Goal: Transaction & Acquisition: Obtain resource

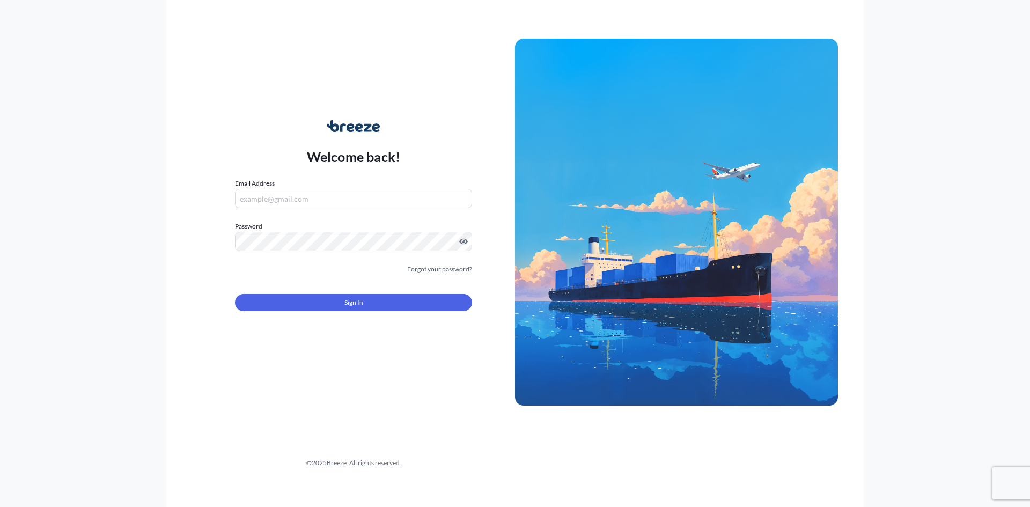
click at [290, 206] on input "Email Address" at bounding box center [353, 198] width 237 height 19
type input "[PERSON_NAME][EMAIL_ADDRESS][PERSON_NAME][DOMAIN_NAME]"
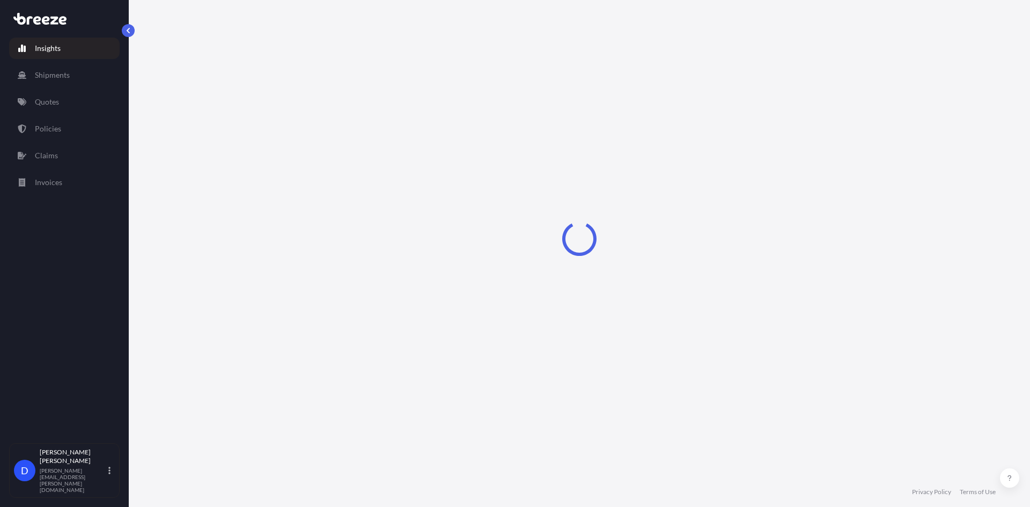
select select "2025"
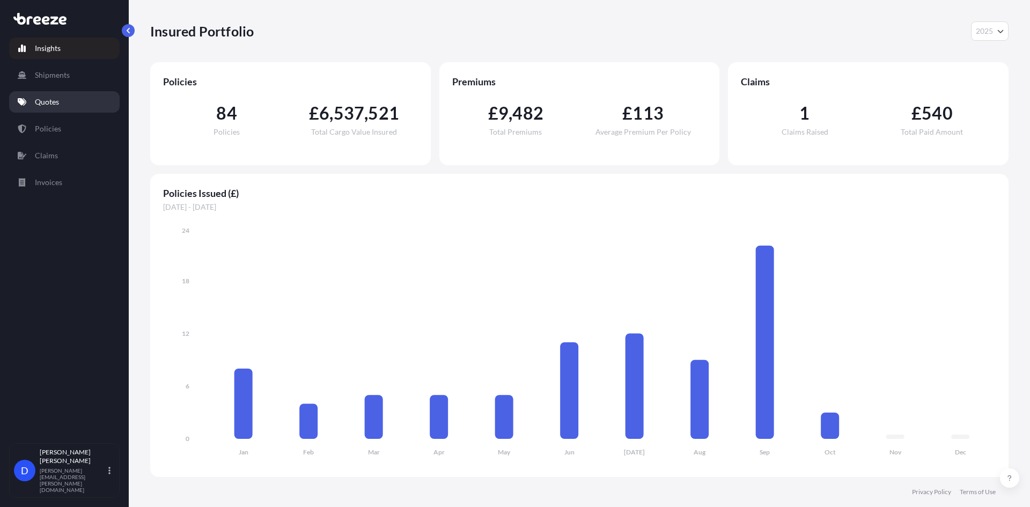
click at [68, 103] on link "Quotes" at bounding box center [64, 101] width 111 height 21
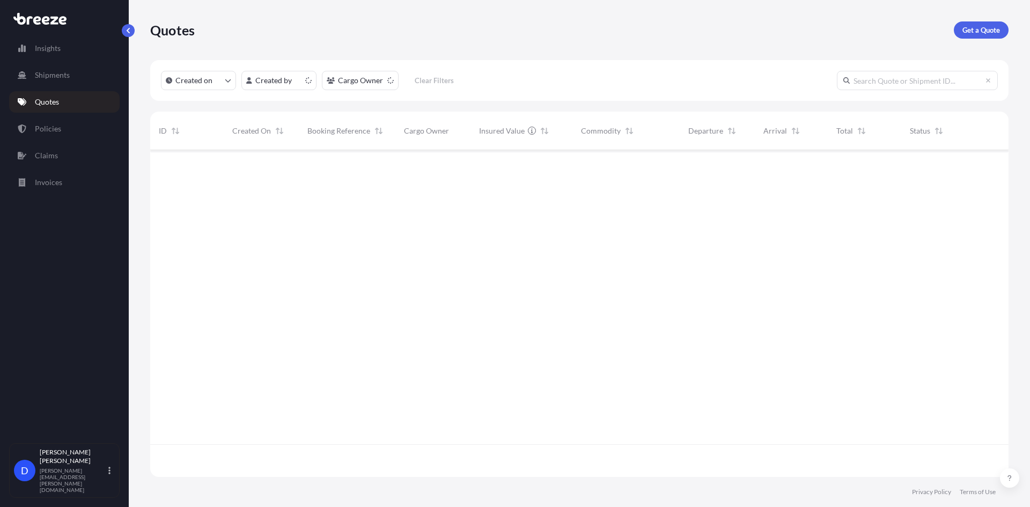
scroll to position [325, 851]
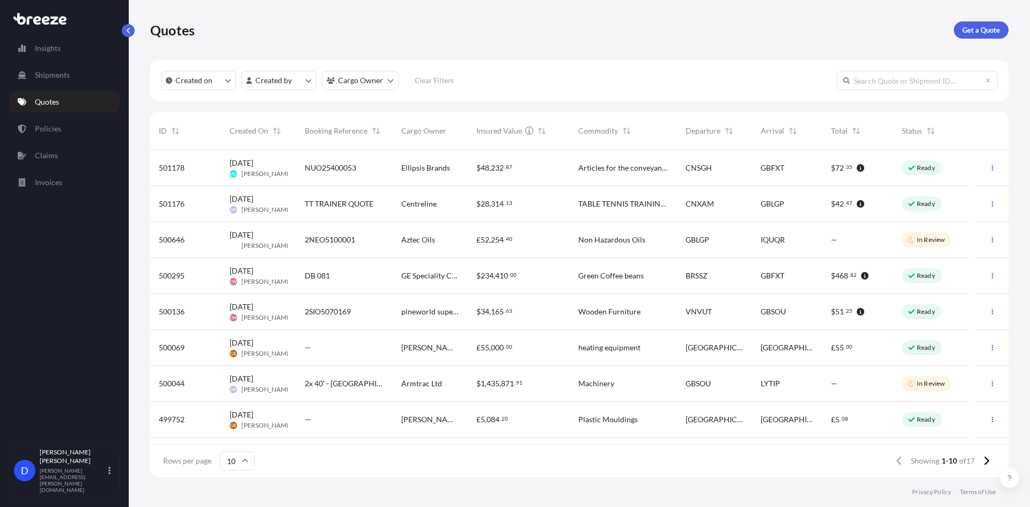
click at [951, 35] on div "Quotes Get a Quote" at bounding box center [579, 29] width 859 height 17
click at [970, 26] on p "Get a Quote" at bounding box center [982, 30] width 38 height 11
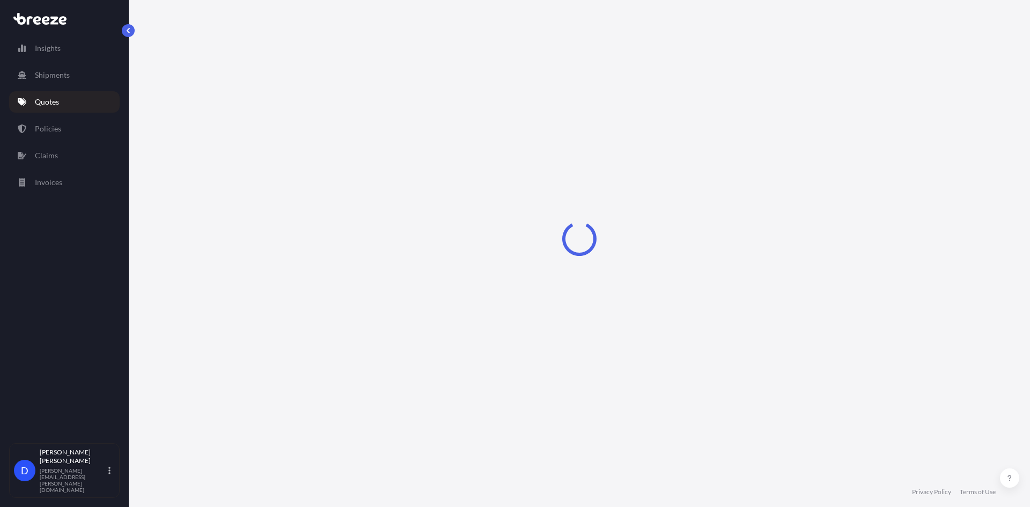
select select "Sea"
select select "1"
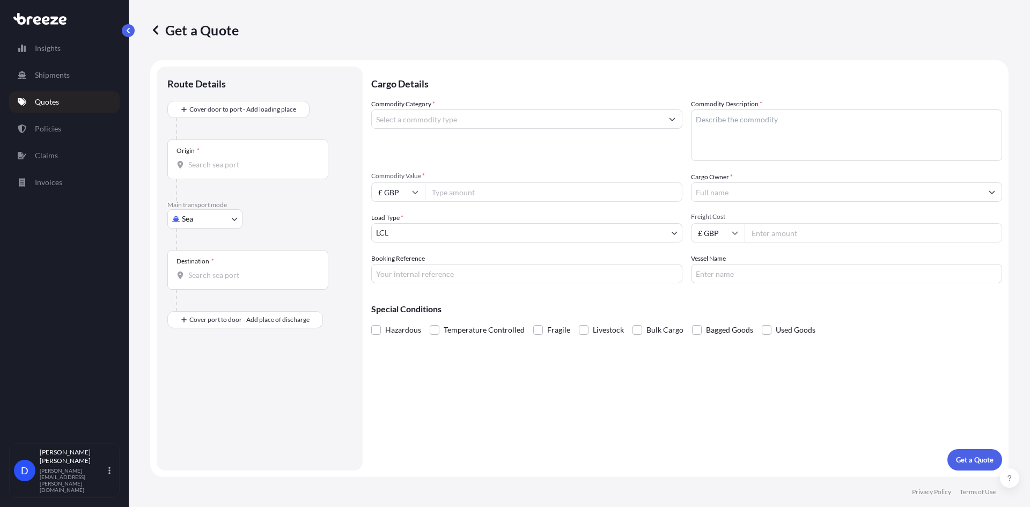
click at [192, 223] on body "Insights Shipments Quotes Policies Claims Invoices D [PERSON_NAME] [PERSON_NAME…" at bounding box center [515, 253] width 1030 height 507
click at [199, 266] on div "Air" at bounding box center [205, 266] width 67 height 19
select select "Air"
click at [197, 166] on input "Origin *" at bounding box center [251, 169] width 127 height 11
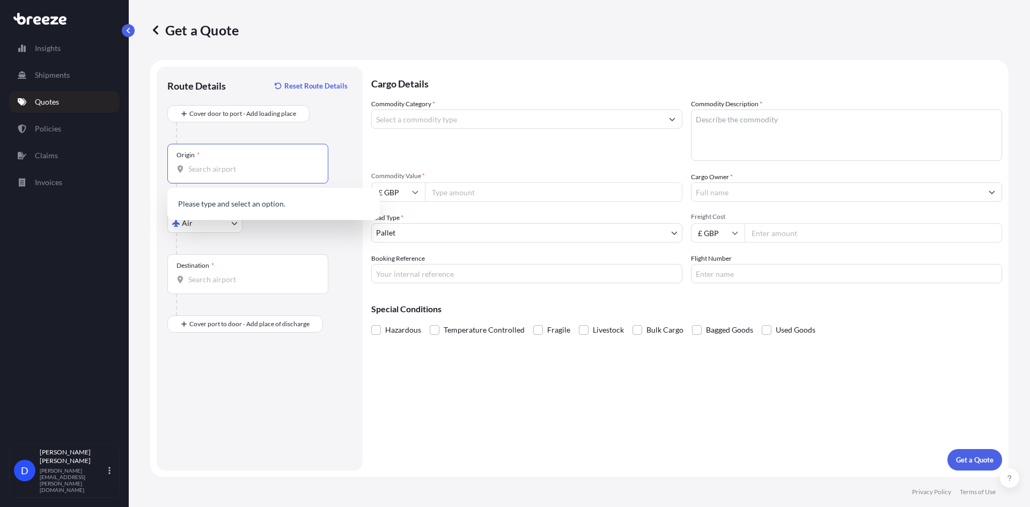
click at [209, 102] on div "Route Details Reset Route Details" at bounding box center [259, 91] width 185 height 28
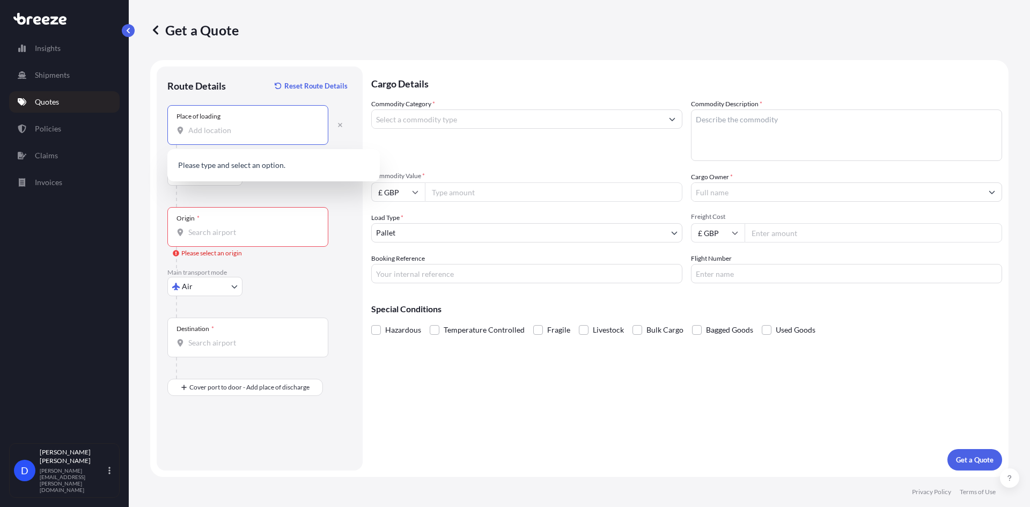
click at [210, 129] on input "Place of loading" at bounding box center [251, 130] width 127 height 11
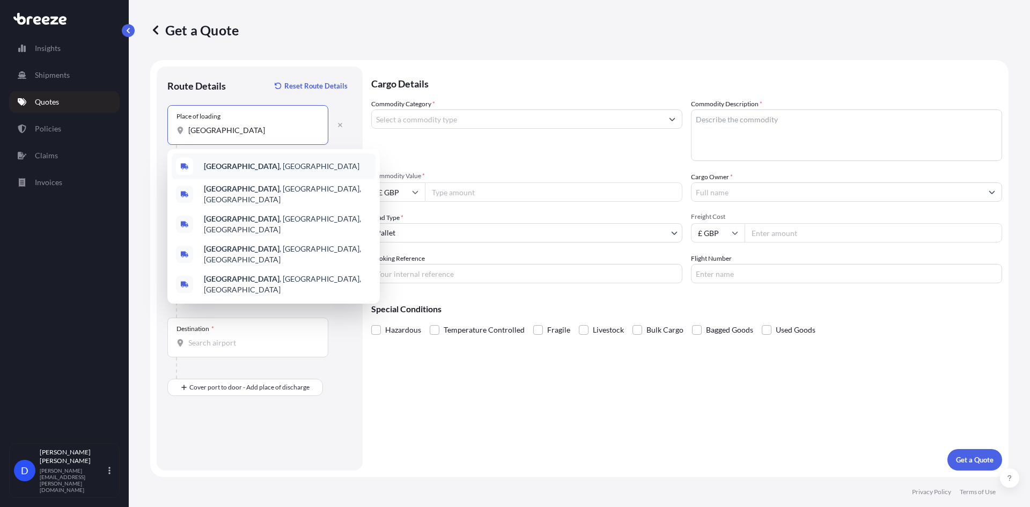
click at [261, 165] on div "[GEOGRAPHIC_DATA] , [GEOGRAPHIC_DATA]" at bounding box center [274, 166] width 204 height 26
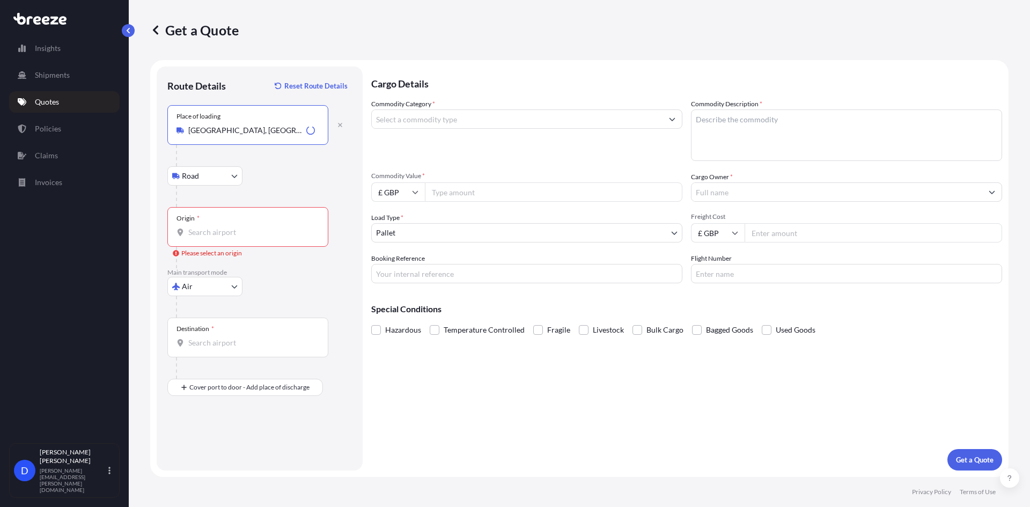
type input "[GEOGRAPHIC_DATA], [GEOGRAPHIC_DATA]"
click at [281, 182] on div "Road Road Rail" at bounding box center [259, 175] width 185 height 19
click at [211, 181] on body "0 options available. 0 options available. 5 options available. Insights Shipmen…" at bounding box center [515, 253] width 1030 height 507
click at [219, 240] on div "Origin *" at bounding box center [247, 227] width 161 height 40
click at [219, 238] on input "Origin * Please select an origin" at bounding box center [251, 232] width 127 height 11
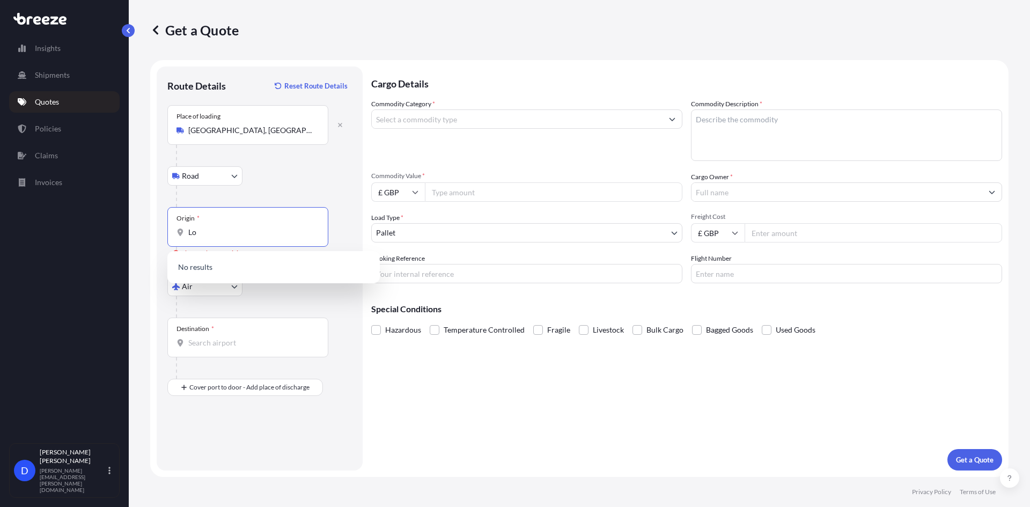
type input "L"
click at [254, 265] on span "GB LHR - Heathrow Apt/[GEOGRAPHIC_DATA], [GEOGRAPHIC_DATA]" at bounding box center [287, 270] width 167 height 21
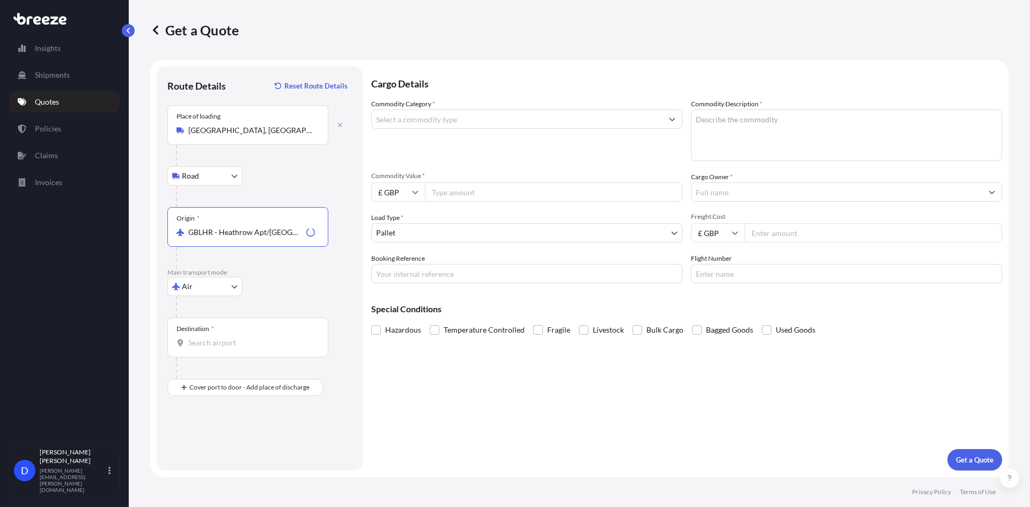
type input "GBLHR - Heathrow Apt/[GEOGRAPHIC_DATA], [GEOGRAPHIC_DATA]"
click at [269, 297] on div at bounding box center [264, 306] width 176 height 21
click at [246, 347] on input "Destination *" at bounding box center [251, 343] width 127 height 11
click at [233, 345] on input "Destination * Please select a destination" at bounding box center [251, 343] width 127 height 11
type input "USMIA - [GEOGRAPHIC_DATA], [GEOGRAPHIC_DATA]"
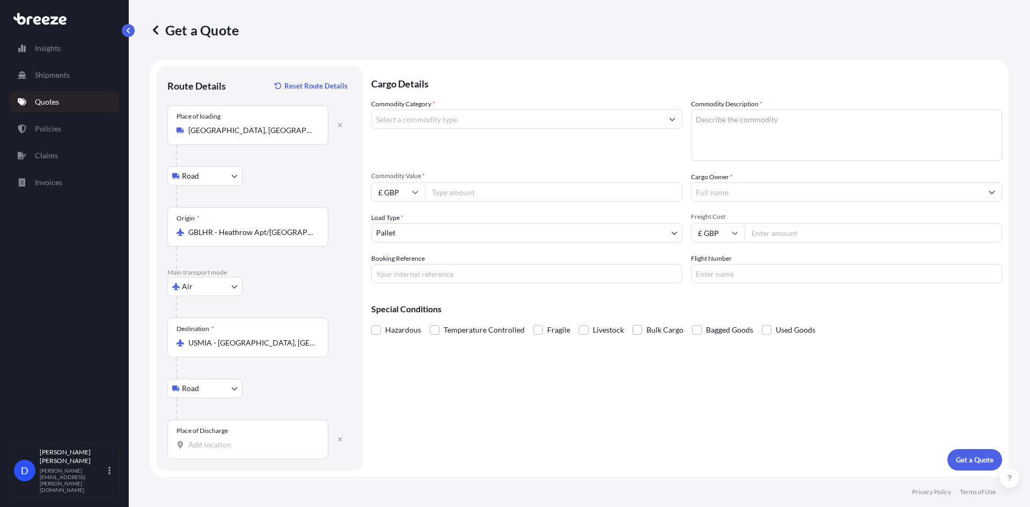
click at [219, 441] on input "Place of Discharge" at bounding box center [251, 445] width 127 height 11
click at [201, 446] on input "Place of Discharge" at bounding box center [251, 445] width 127 height 11
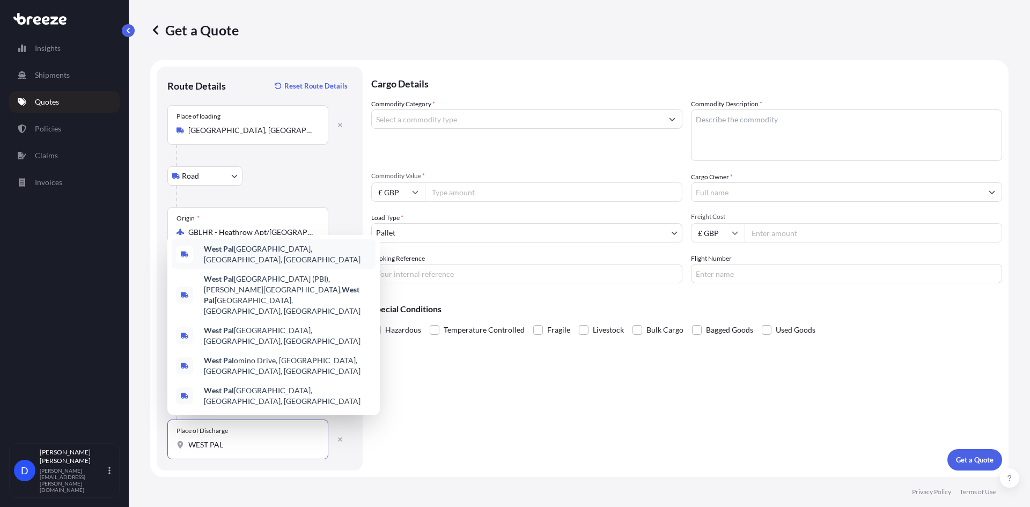
click at [246, 265] on span "[GEOGRAPHIC_DATA], [GEOGRAPHIC_DATA], [GEOGRAPHIC_DATA]" at bounding box center [287, 254] width 167 height 21
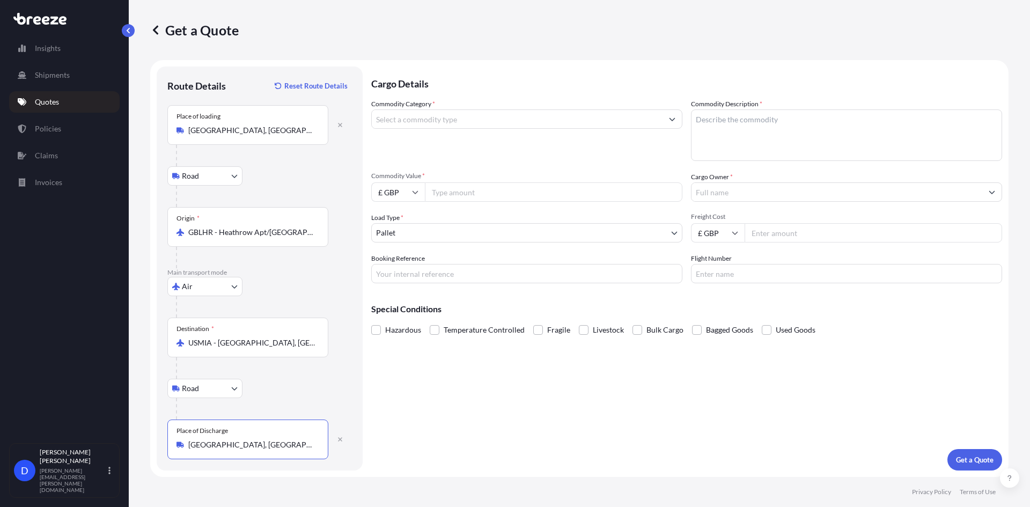
type input "[GEOGRAPHIC_DATA], [GEOGRAPHIC_DATA], [GEOGRAPHIC_DATA]"
click at [494, 466] on div "Cargo Details Commodity Category * Commodity Description * Commodity Value * £ …" at bounding box center [686, 269] width 631 height 404
click at [555, 125] on input "Commodity Category *" at bounding box center [517, 118] width 291 height 19
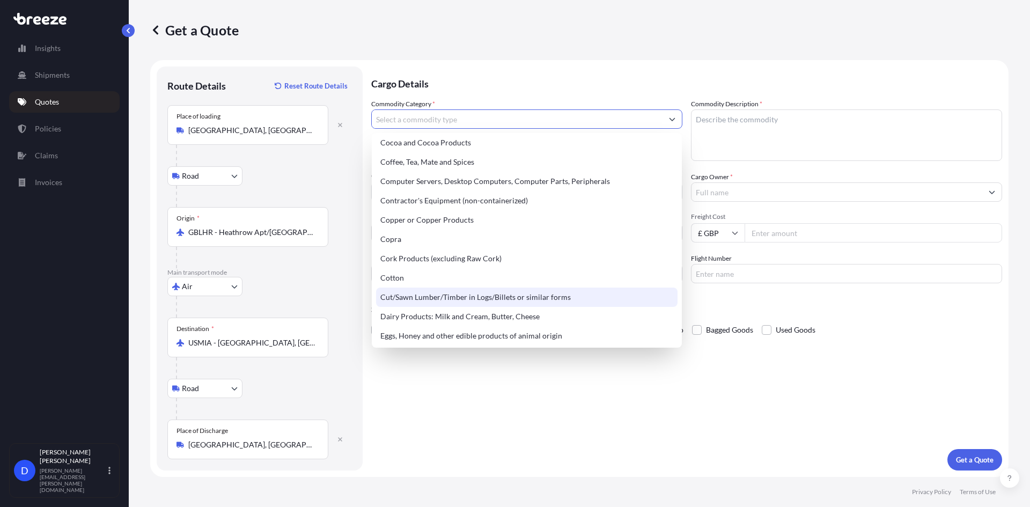
scroll to position [107, 0]
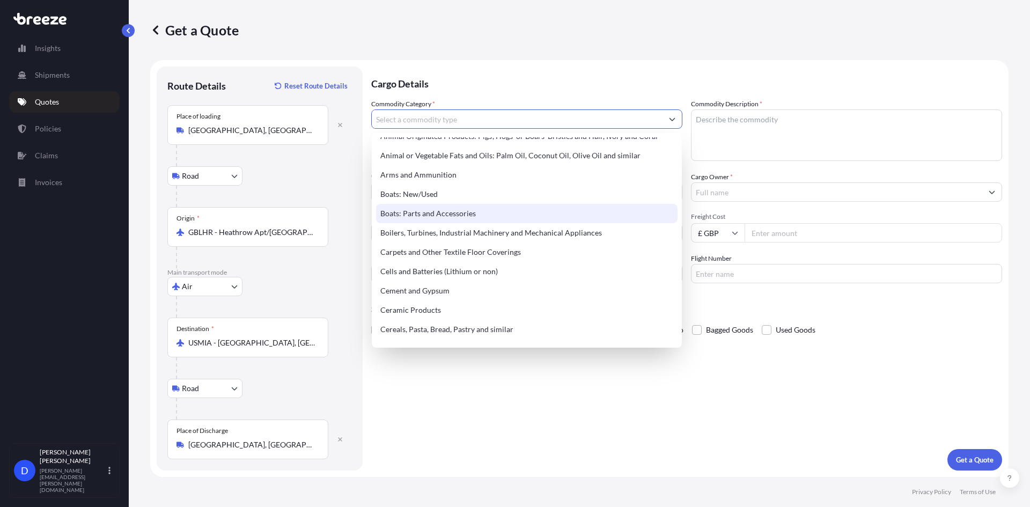
click at [455, 211] on div "Boats: Parts and Accessories" at bounding box center [527, 213] width 302 height 19
type input "Boats: Parts and Accessories"
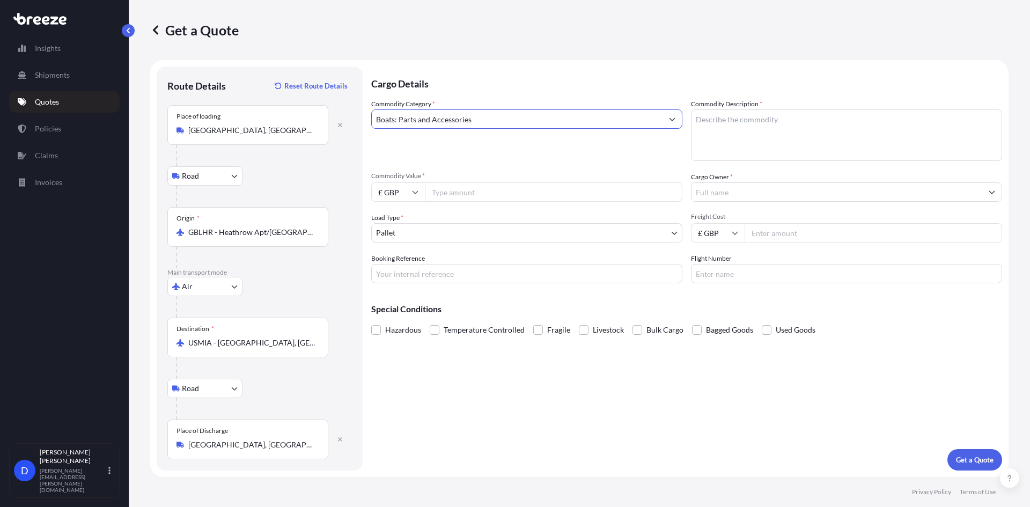
click at [735, 121] on textarea "Commodity Description *" at bounding box center [846, 135] width 311 height 52
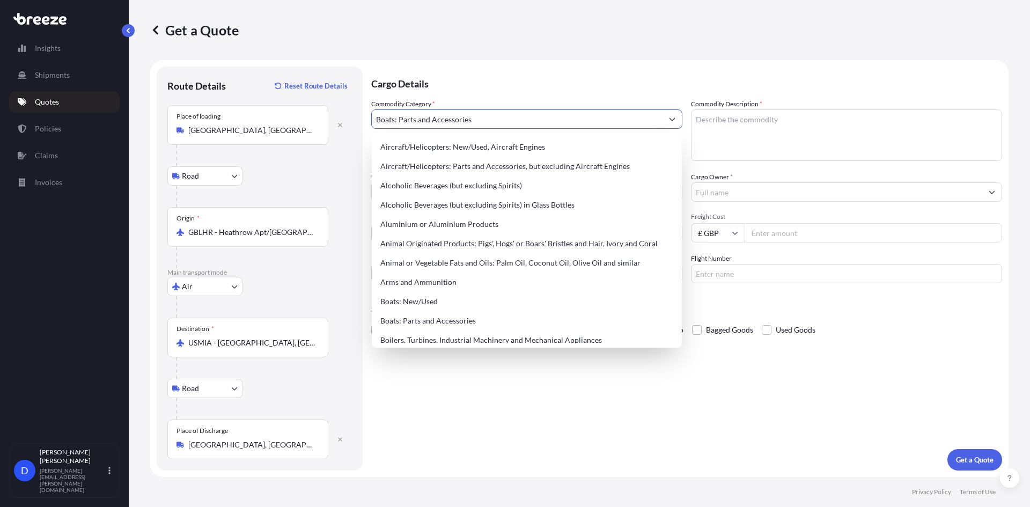
drag, startPoint x: 478, startPoint y: 121, endPoint x: 352, endPoint y: 121, distance: 126.1
click at [352, 121] on form "Route Details Reset Route Details Place of loading [GEOGRAPHIC_DATA], [GEOGRAPH…" at bounding box center [579, 268] width 859 height 417
click at [751, 120] on textarea "Commodity Description *" at bounding box center [846, 135] width 311 height 52
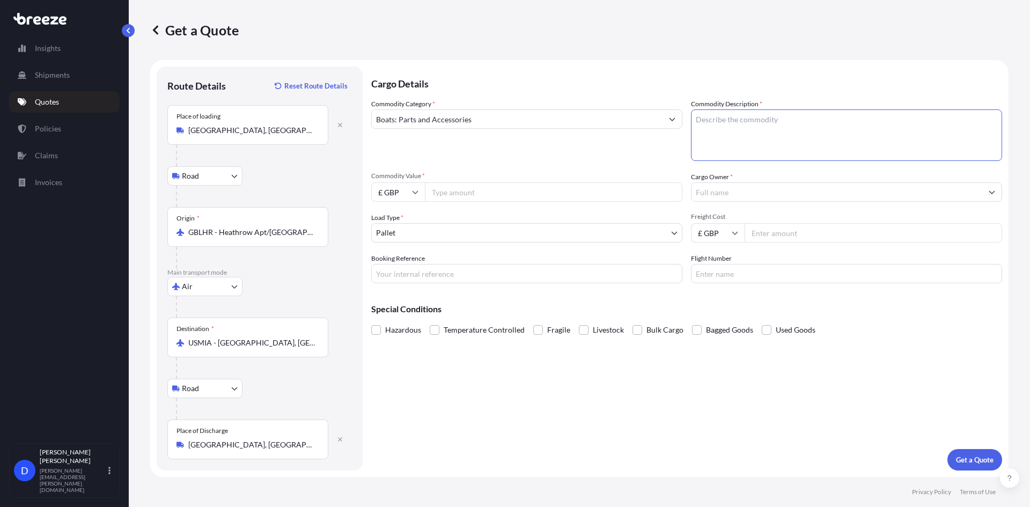
paste textarea "Boats: Parts and Accessories"
type textarea "Boats: Parts and Accessories"
click at [587, 155] on div "Commodity Category * Boats: Parts and Accessories" at bounding box center [526, 130] width 311 height 62
click at [411, 192] on input "£ GBP" at bounding box center [398, 191] width 54 height 19
click at [399, 220] on div "€ EUR" at bounding box center [398, 221] width 45 height 20
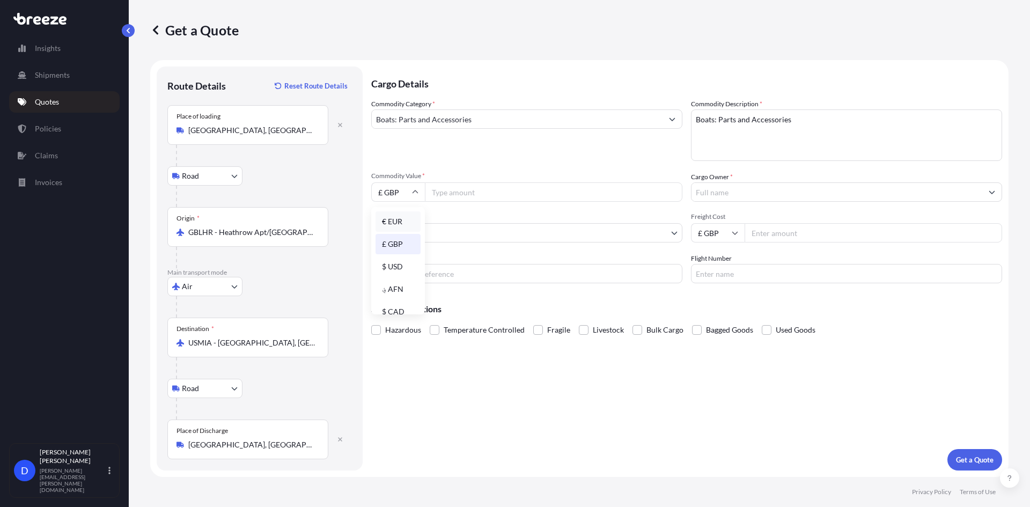
type input "€ EUR"
click at [472, 192] on input "Commodity Value *" at bounding box center [554, 191] width 258 height 19
type input "378552.60"
click at [798, 202] on div "Commodity Category * Boats: Parts and Accessories Commodity Description * Boats…" at bounding box center [686, 191] width 631 height 185
click at [794, 196] on input "Cargo Owner *" at bounding box center [837, 191] width 291 height 19
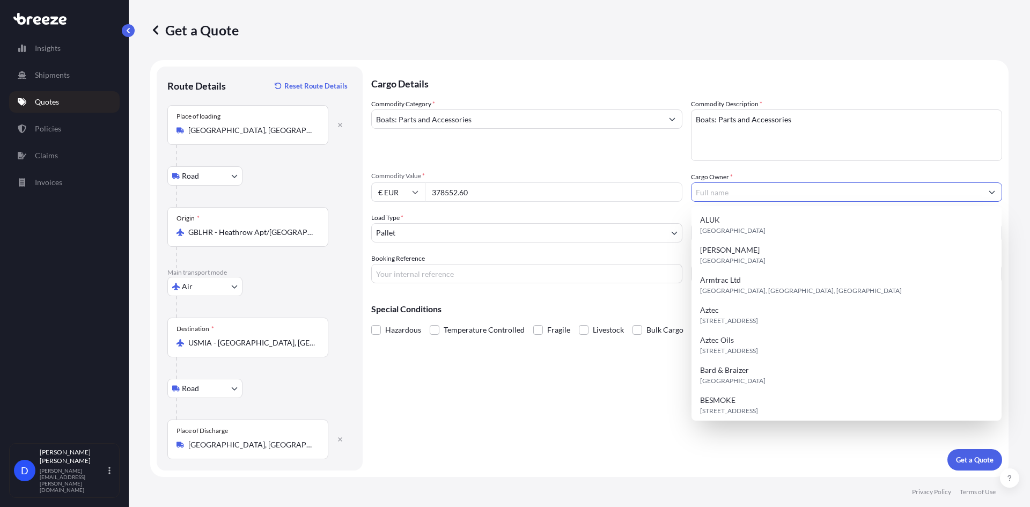
click at [755, 189] on input "Cargo Owner *" at bounding box center [837, 191] width 291 height 19
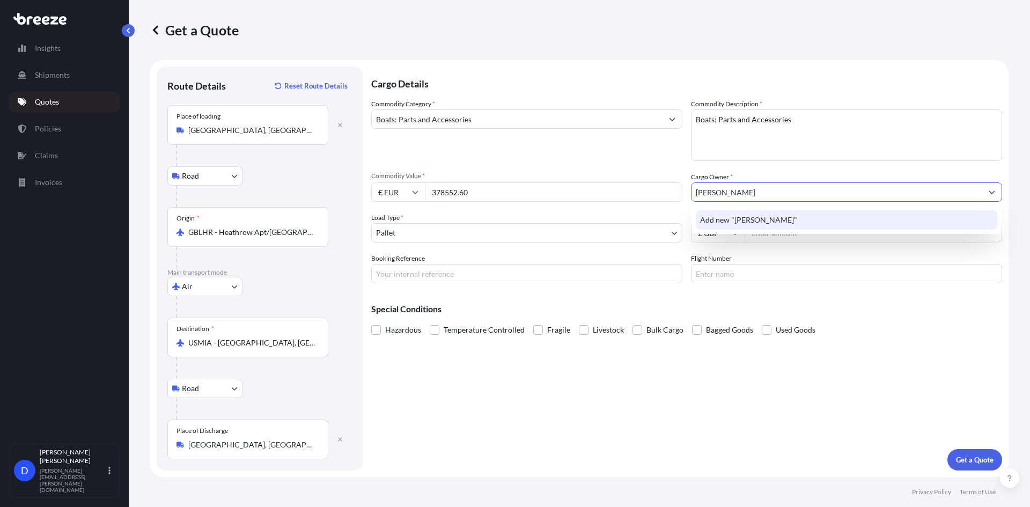
type input "[PERSON_NAME]"
click at [844, 331] on div "Hazardous Temperature Controlled Fragile Livestock Bulk Cargo Bagged Goods Used…" at bounding box center [686, 330] width 631 height 16
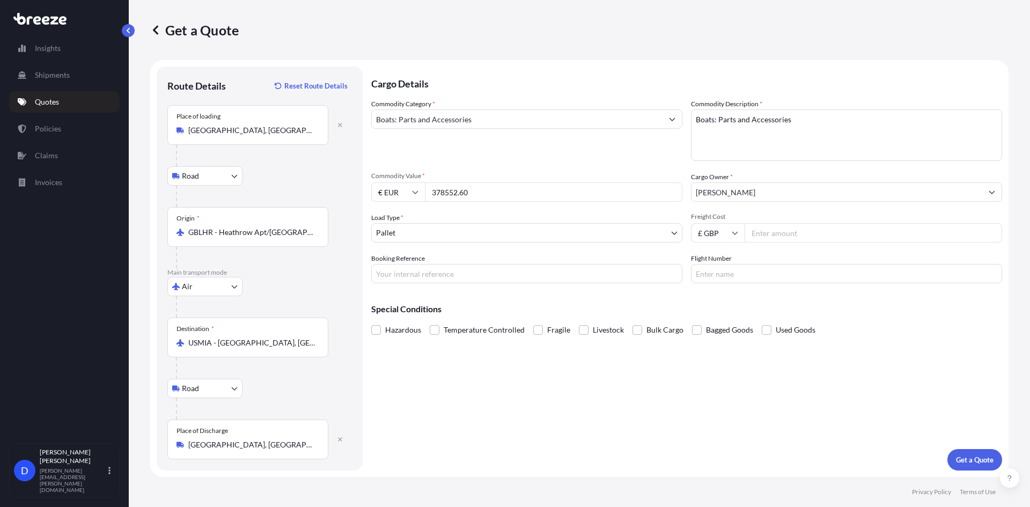
click at [455, 233] on body "0 options available. 1 option available. 0 options available. 1 option availabl…" at bounding box center [515, 253] width 1030 height 507
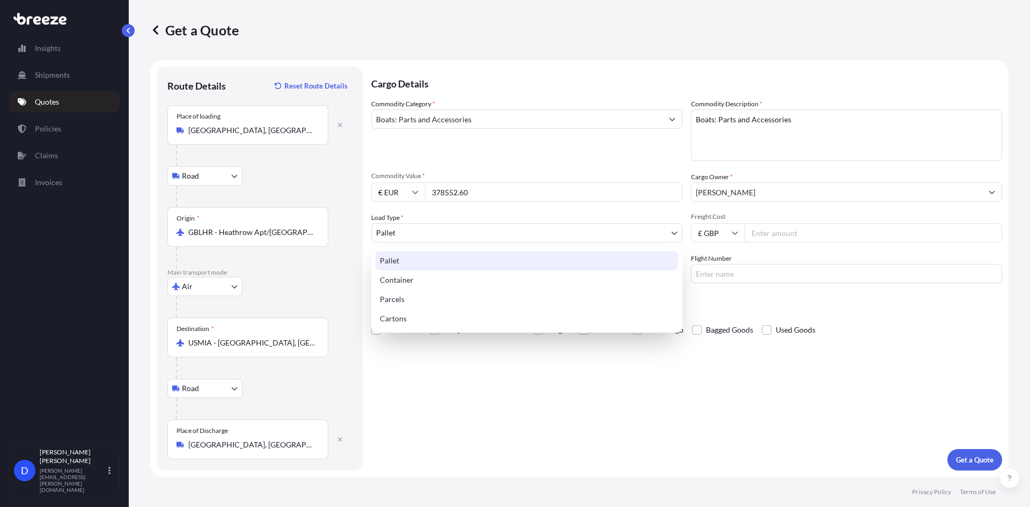
click at [409, 267] on div "Pallet" at bounding box center [527, 260] width 303 height 19
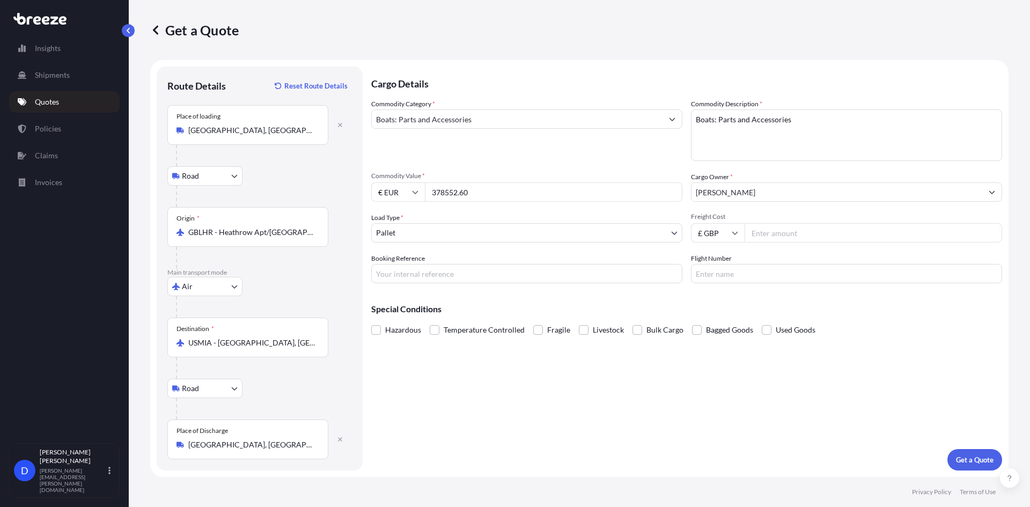
click at [779, 235] on input "Freight Cost" at bounding box center [874, 232] width 258 height 19
type input "9500"
click at [703, 295] on div "Special Conditions Hazardous Temperature Controlled Fragile Livestock Bulk Carg…" at bounding box center [686, 315] width 631 height 46
click at [973, 460] on p "Get a Quote" at bounding box center [975, 460] width 38 height 11
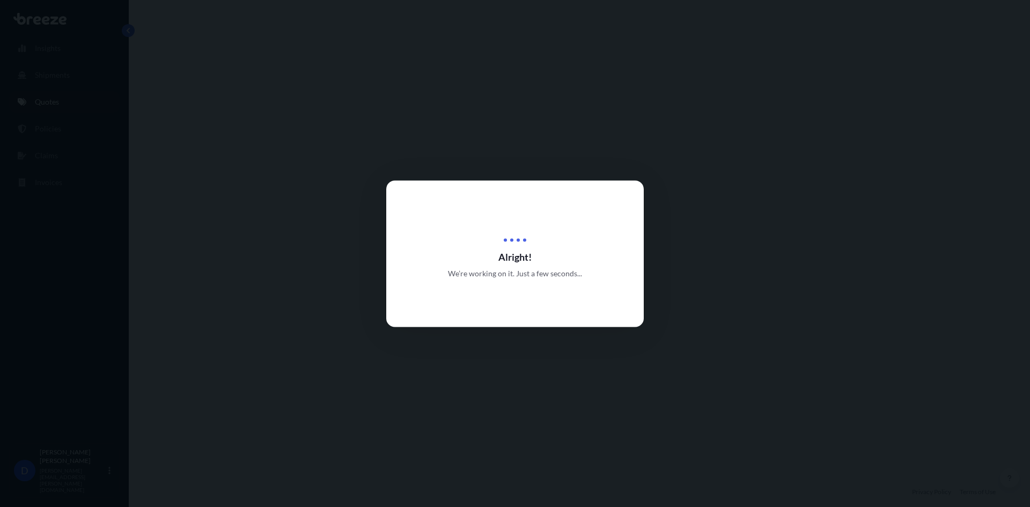
select select "Road"
select select "Air"
select select "Road"
select select "1"
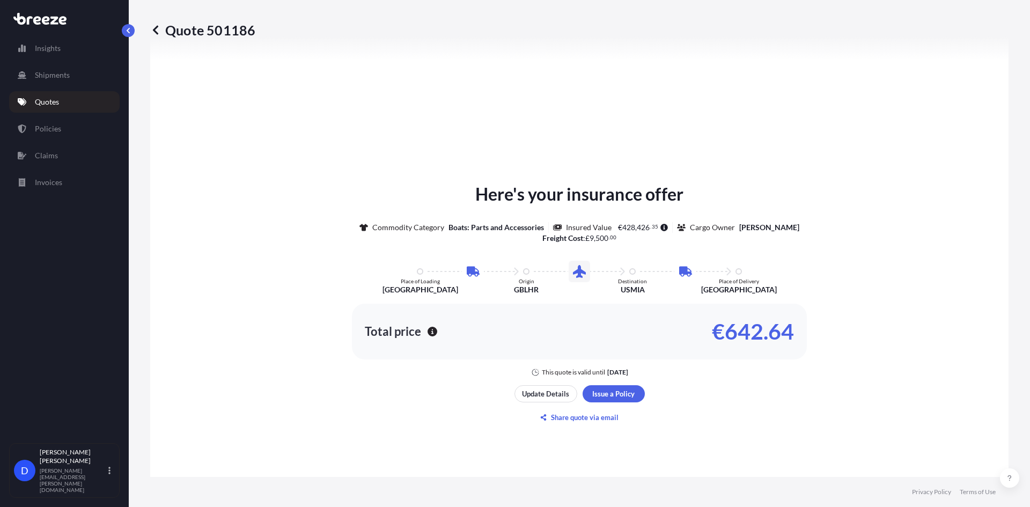
scroll to position [537, 0]
